Goal: Transaction & Acquisition: Subscribe to service/newsletter

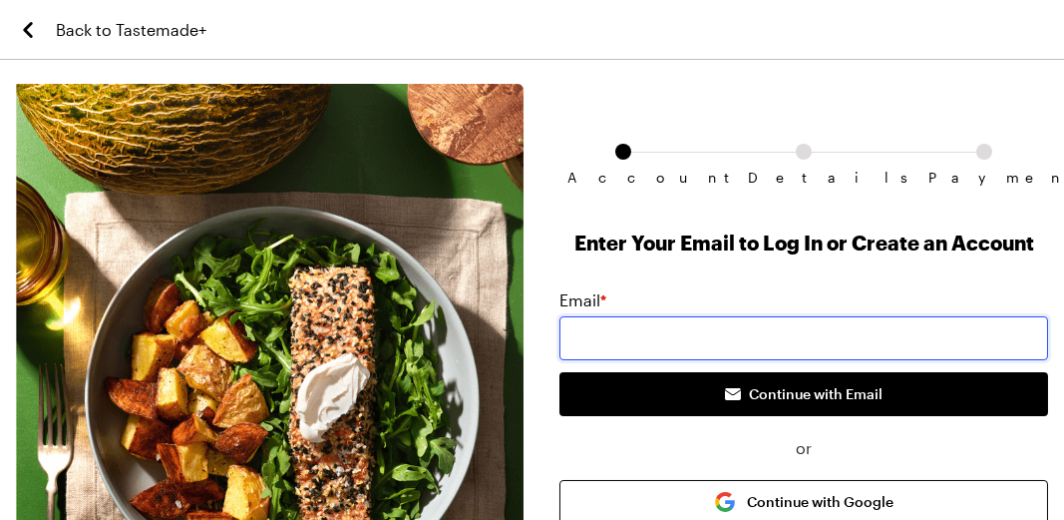
click at [656, 319] on input "email" at bounding box center [804, 338] width 489 height 44
type input "[EMAIL_ADDRESS][DOMAIN_NAME]"
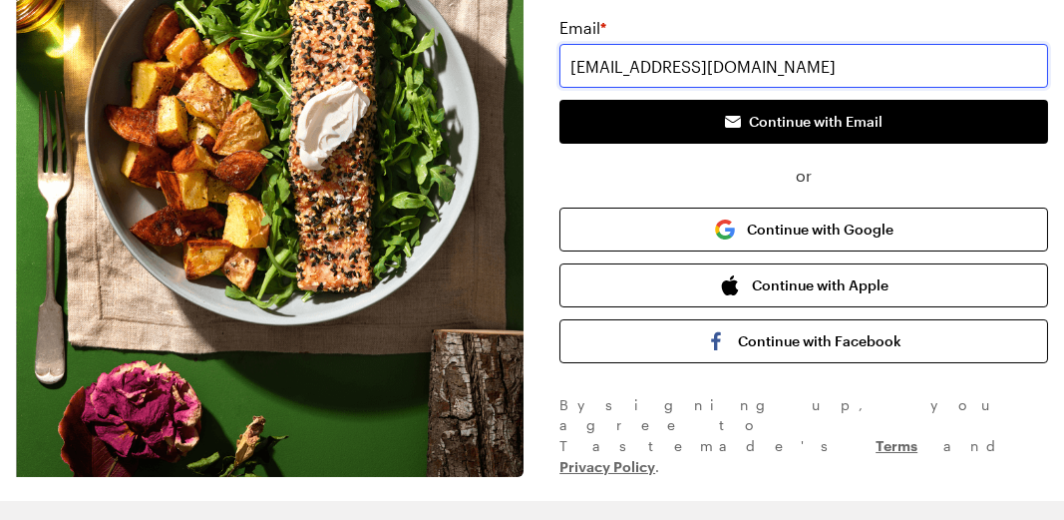
scroll to position [317, 0]
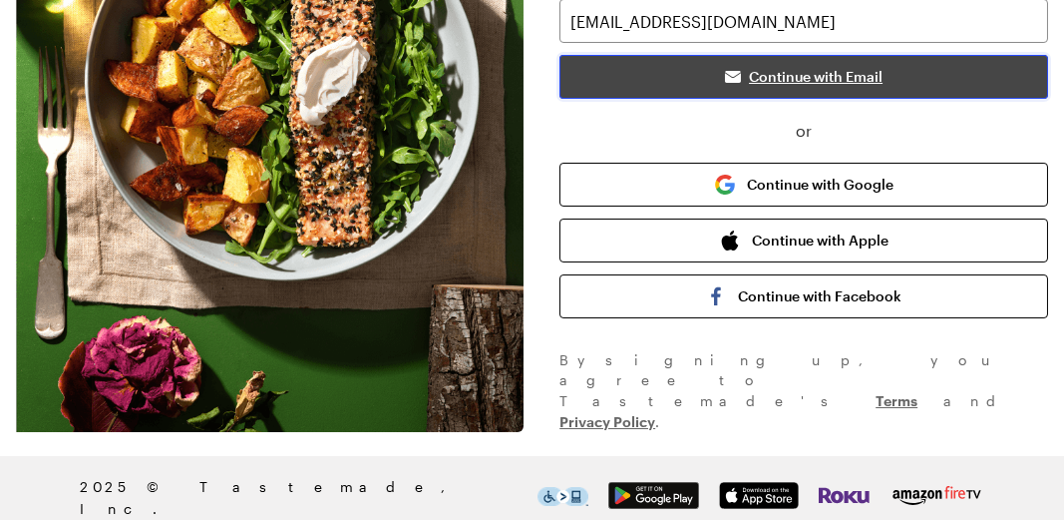
click at [817, 77] on span "Continue with Email" at bounding box center [816, 77] width 134 height 20
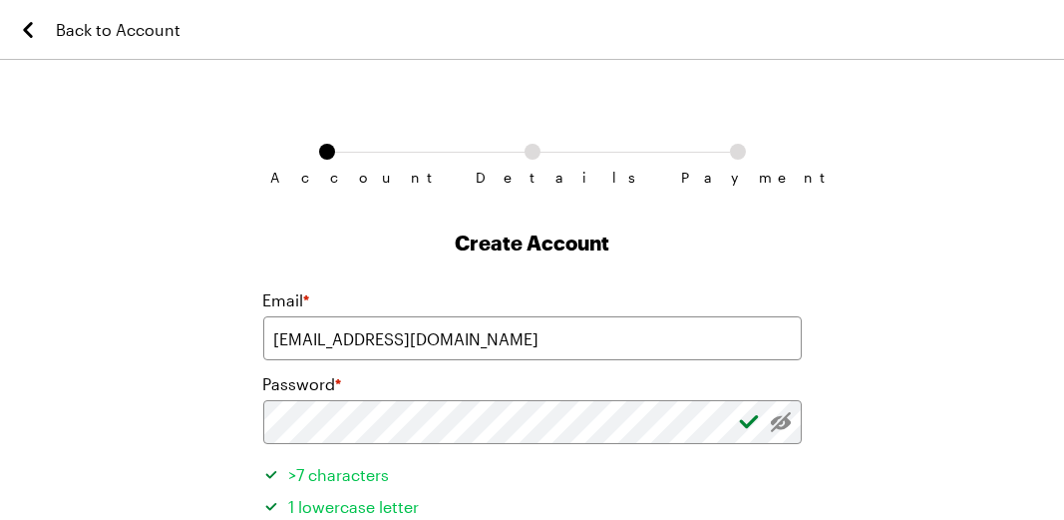
drag, startPoint x: 811, startPoint y: 406, endPoint x: 986, endPoint y: 284, distance: 212.8
click at [986, 284] on div "Account Details Payment Create Account Email * [EMAIL_ADDRESS][DOMAIN_NAME] Pas…" at bounding box center [532, 431] width 1064 height 694
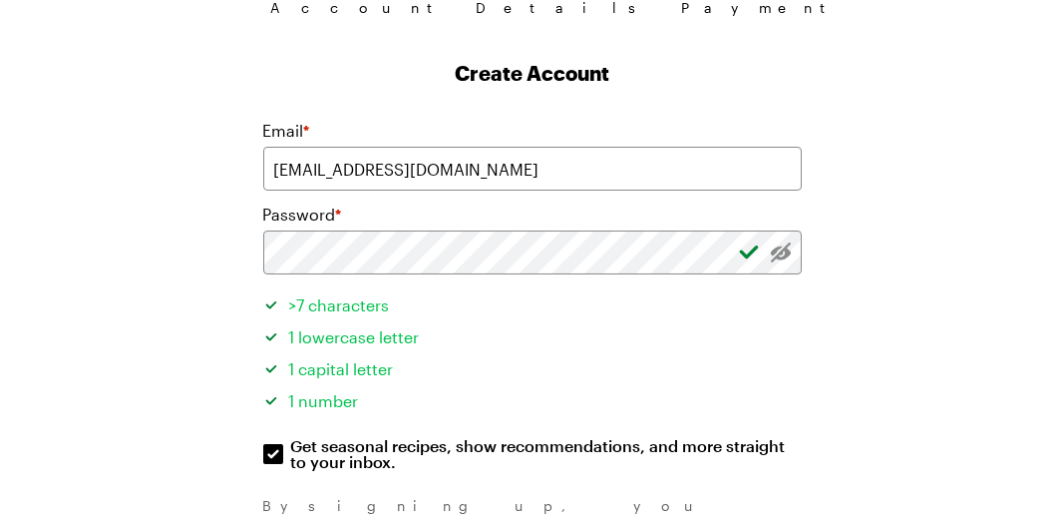
scroll to position [171, 0]
click at [1063, 324] on div "Account Details Payment Create Account Email * [EMAIL_ADDRESS][DOMAIN_NAME] Pas…" at bounding box center [532, 260] width 1064 height 694
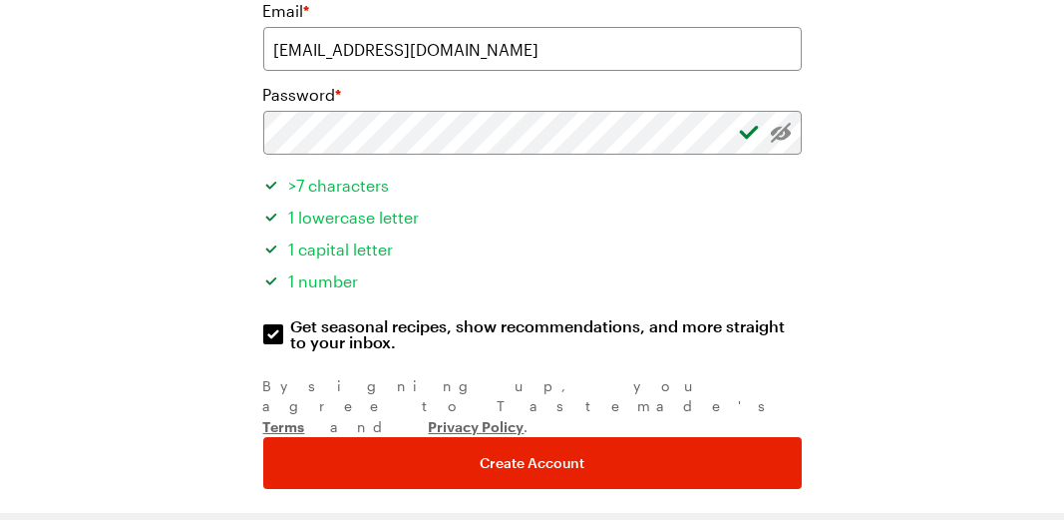
scroll to position [296, 0]
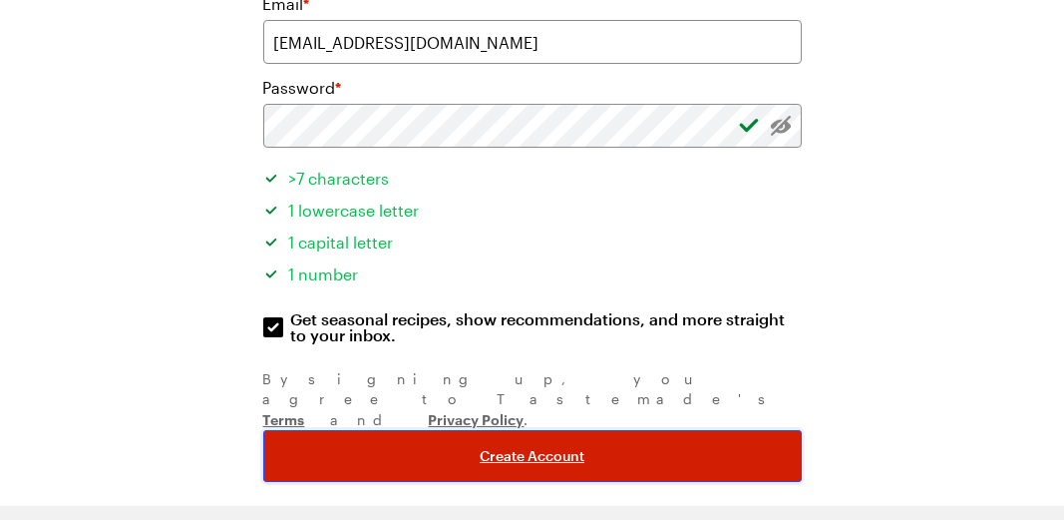
click at [598, 430] on button "Create Account" at bounding box center [532, 456] width 539 height 52
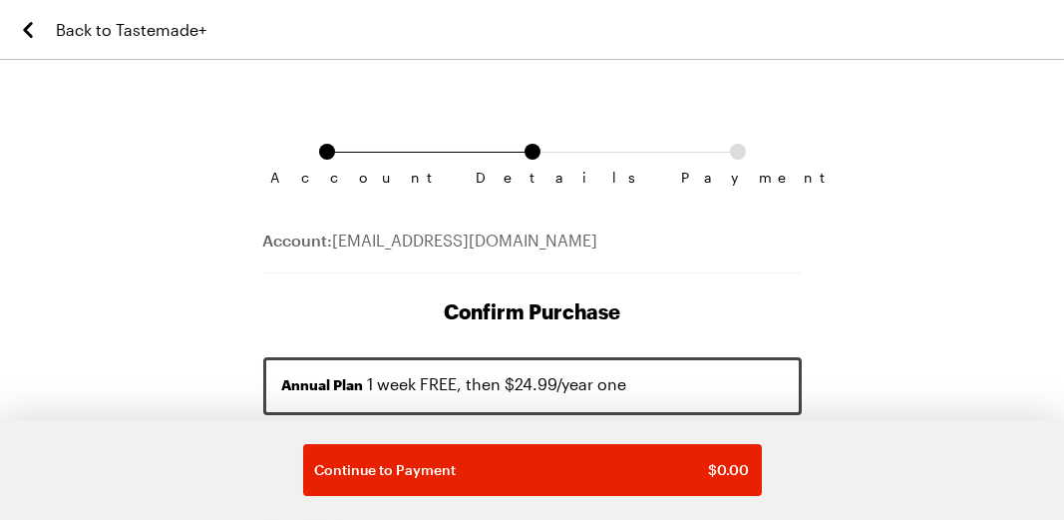
click at [690, 303] on h1 "Confirm Purchase" at bounding box center [532, 311] width 539 height 28
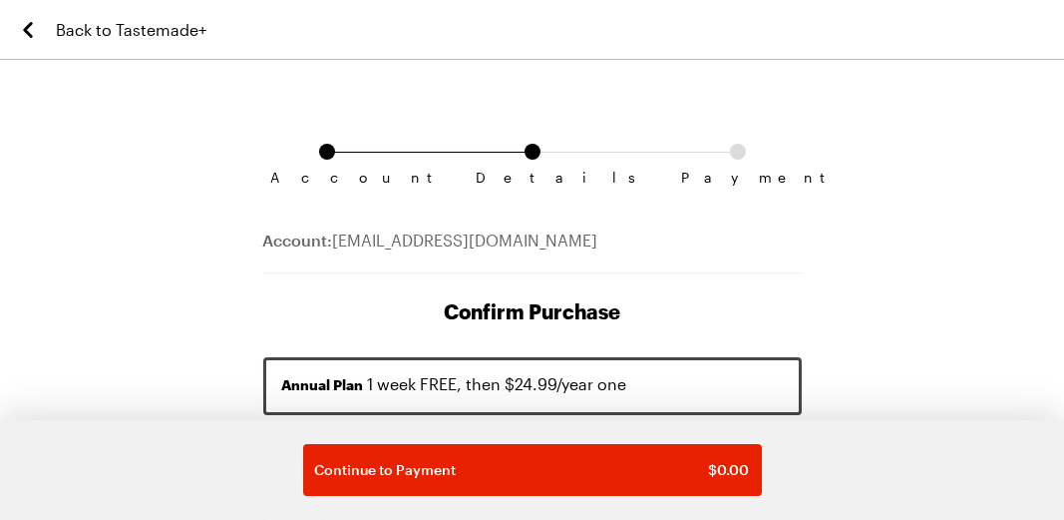
click at [710, 249] on div "Account: [EMAIL_ADDRESS][DOMAIN_NAME]" at bounding box center [532, 250] width 539 height 45
click at [659, 250] on div "Account: [EMAIL_ADDRESS][DOMAIN_NAME]" at bounding box center [532, 250] width 539 height 45
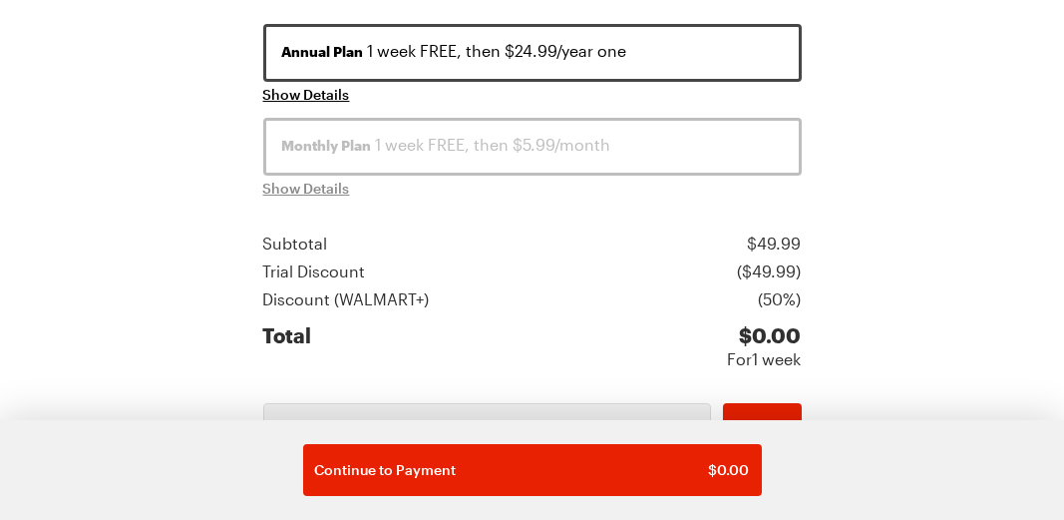
scroll to position [346, 0]
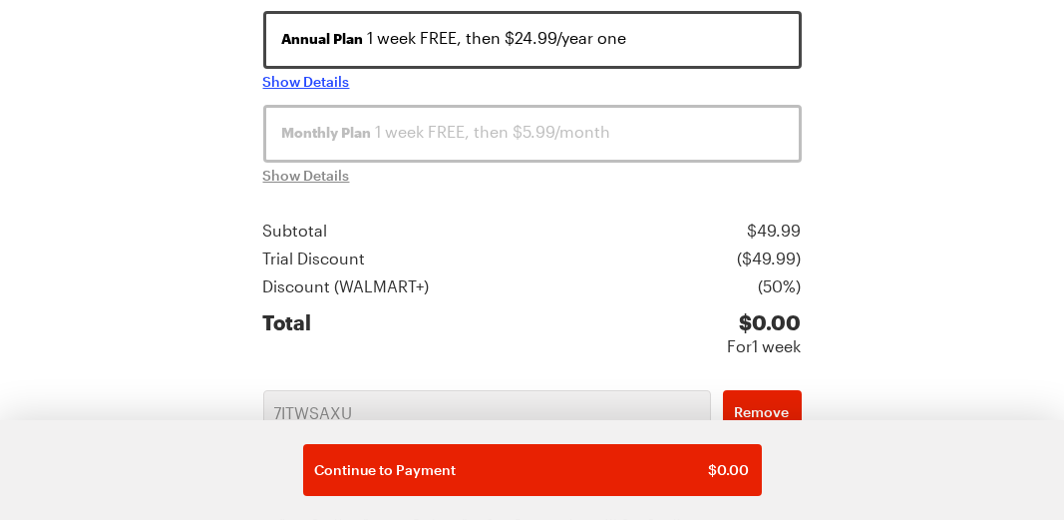
click at [323, 75] on span "Show Details" at bounding box center [306, 82] width 87 height 20
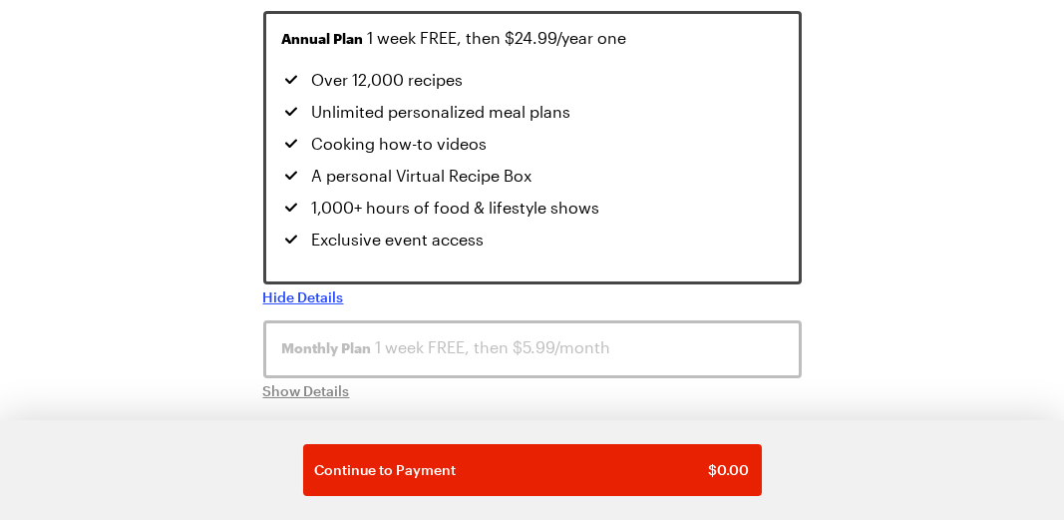
click at [316, 293] on span "Hide Details" at bounding box center [303, 297] width 81 height 20
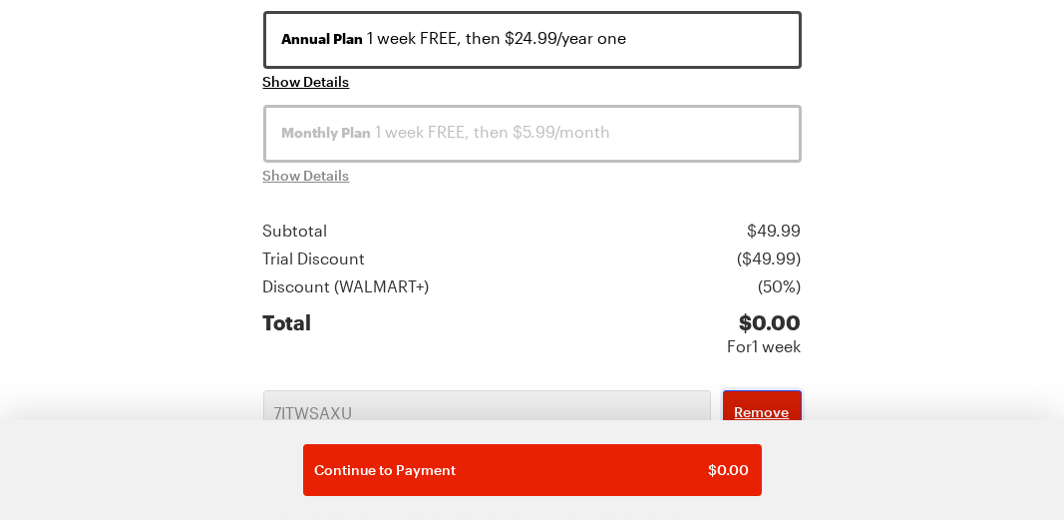
click at [747, 397] on button "Remove" at bounding box center [762, 412] width 79 height 44
